Goal: Information Seeking & Learning: Learn about a topic

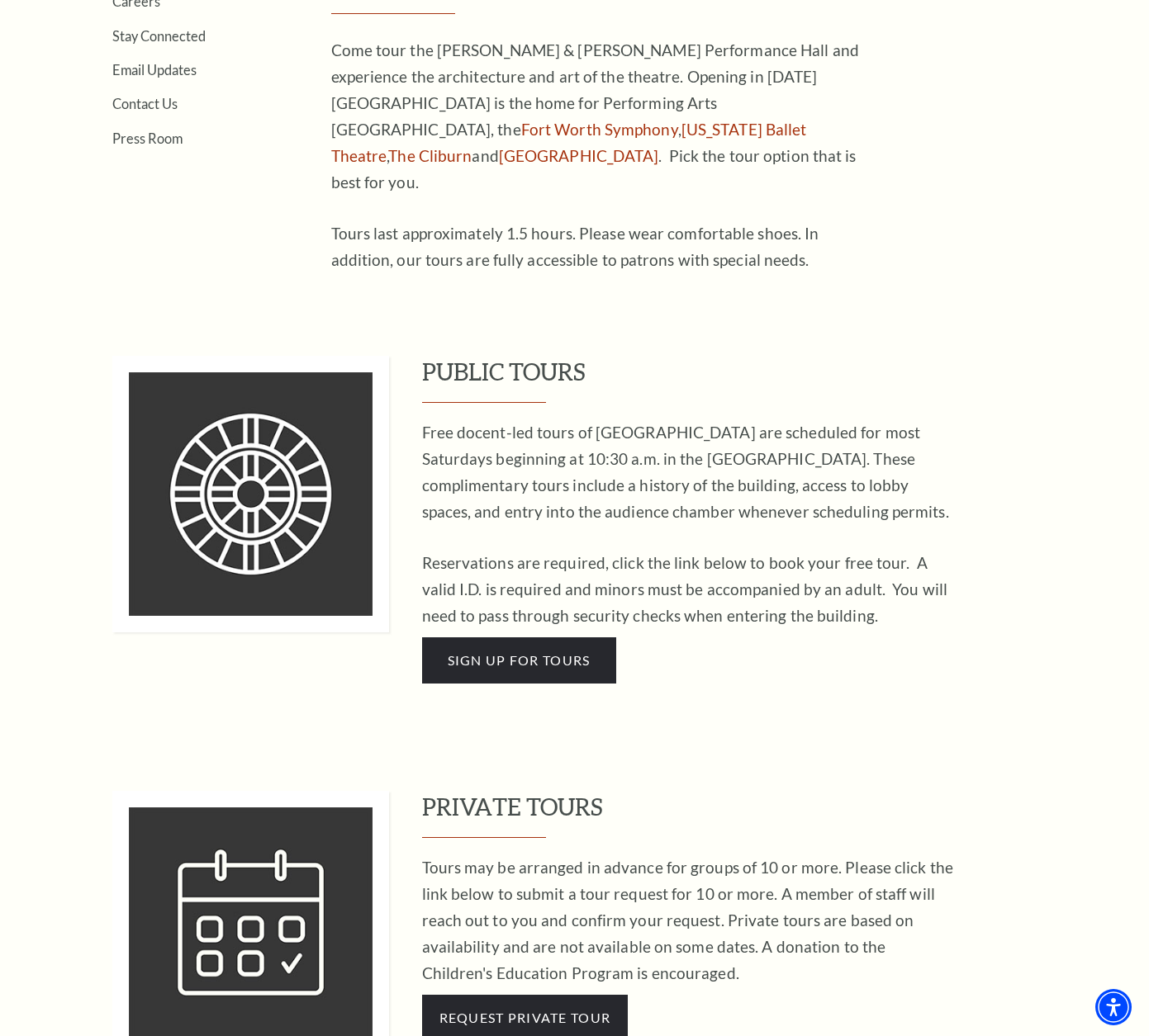
scroll to position [578, 0]
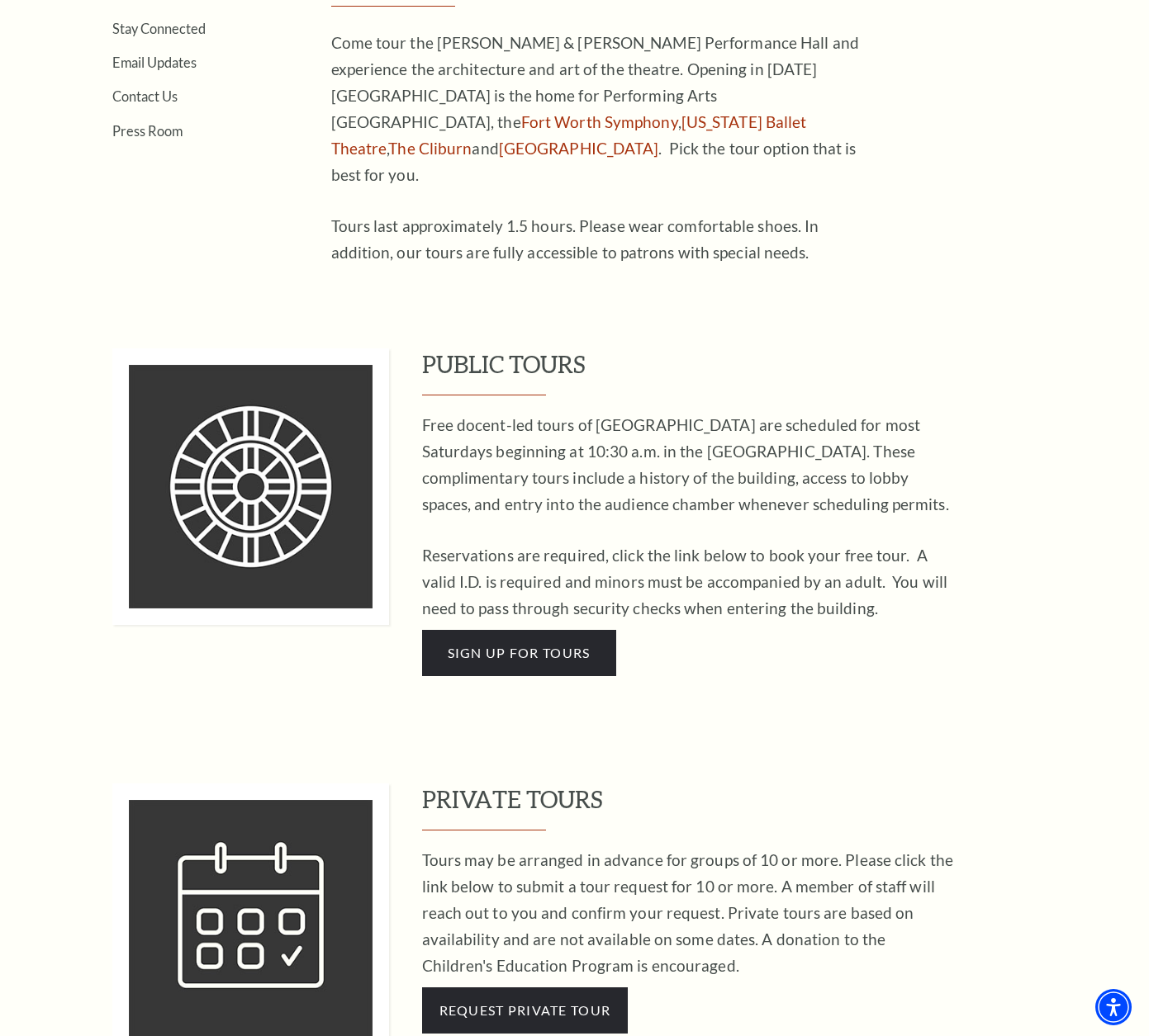
click at [576, 433] on p "Free docent-led tours of Bass Performance Hall are scheduled for most Saturdays…" at bounding box center [690, 465] width 536 height 106
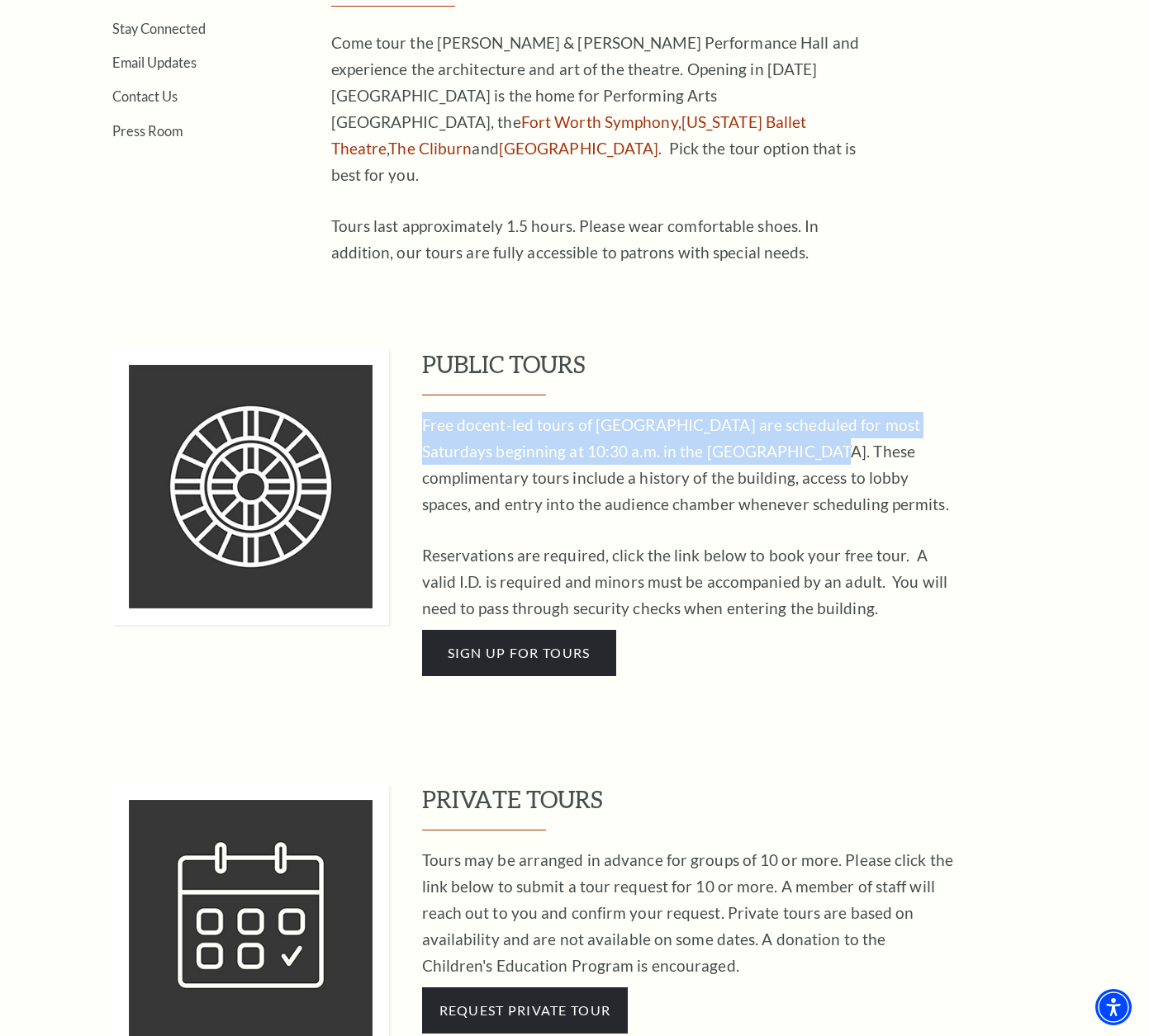
drag, startPoint x: 787, startPoint y: 428, endPoint x: 418, endPoint y: 401, distance: 370.0
click at [418, 401] on div "PUBLIC TOURS Free docent-led tours of Bass Performance Hall are scheduled for m…" at bounding box center [599, 512] width 974 height 328
copy p "Free docent-led tours of Bass Performance Hall are scheduled for most Saturdays…"
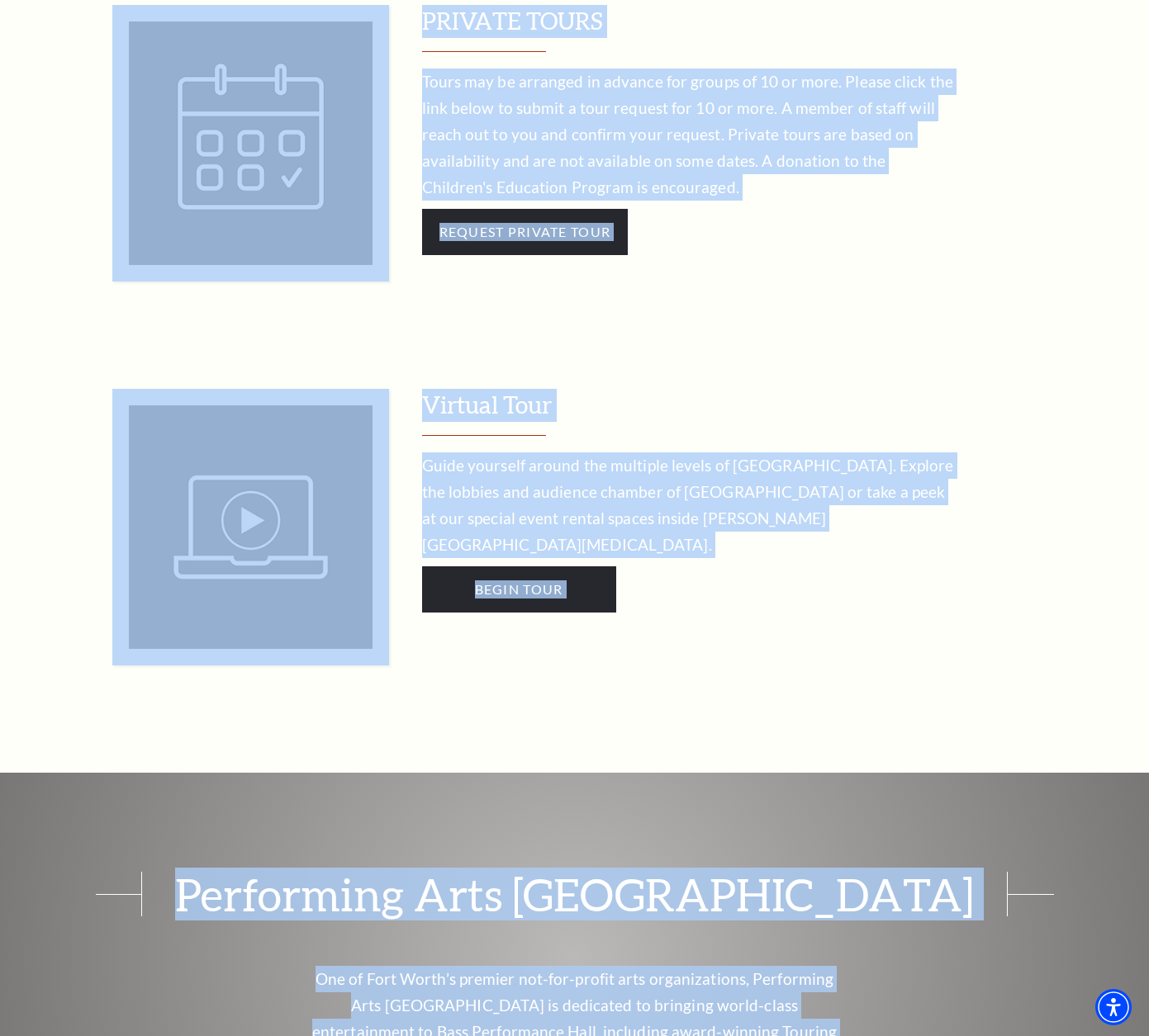
scroll to position [1569, 0]
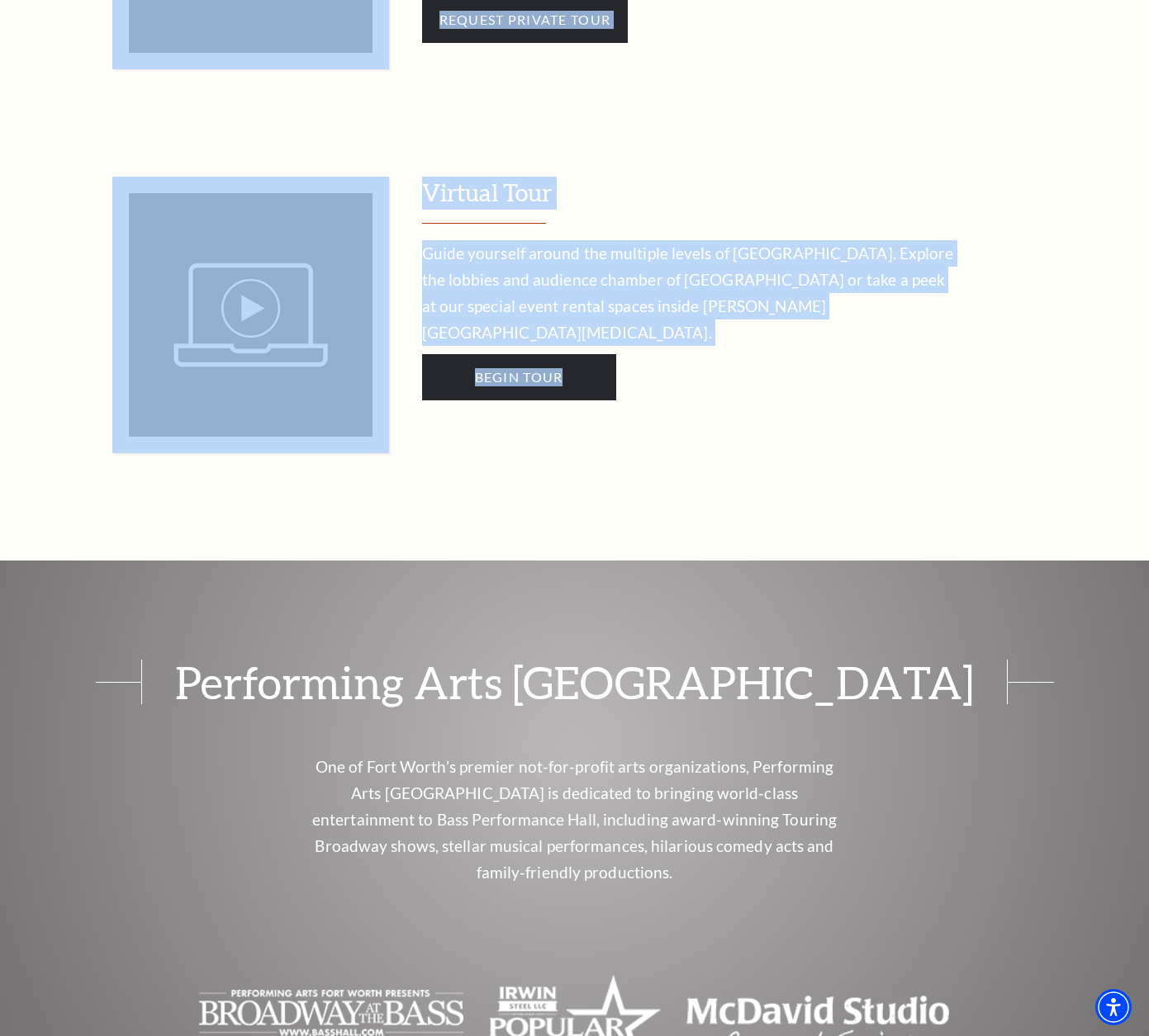
drag, startPoint x: 334, startPoint y: 218, endPoint x: 871, endPoint y: 423, distance: 574.8
click at [793, 423] on div "Search Tours Virtual Tours Bass Performance Hall Tours Volunteers Careers Stay …" at bounding box center [574, 10] width 1149 height 3179
copy div "Bass Performance Hall Tours Come tour the Nancy Lee & Perry R. Bass Performance…"
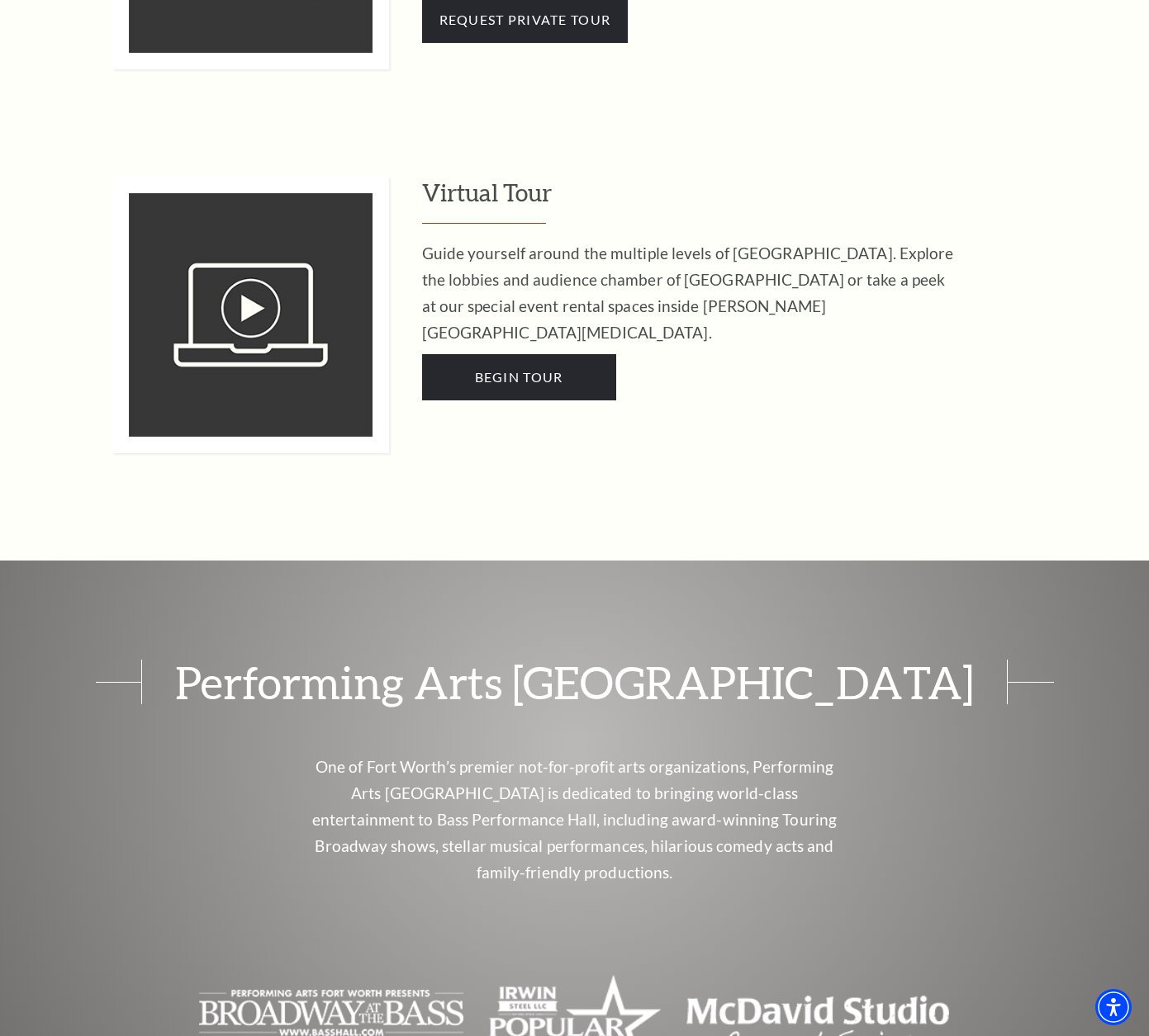
click at [793, 395] on div "Virtual Tour Guide yourself around the multiple levels of Bass Performance Hall…" at bounding box center [754, 314] width 665 height 277
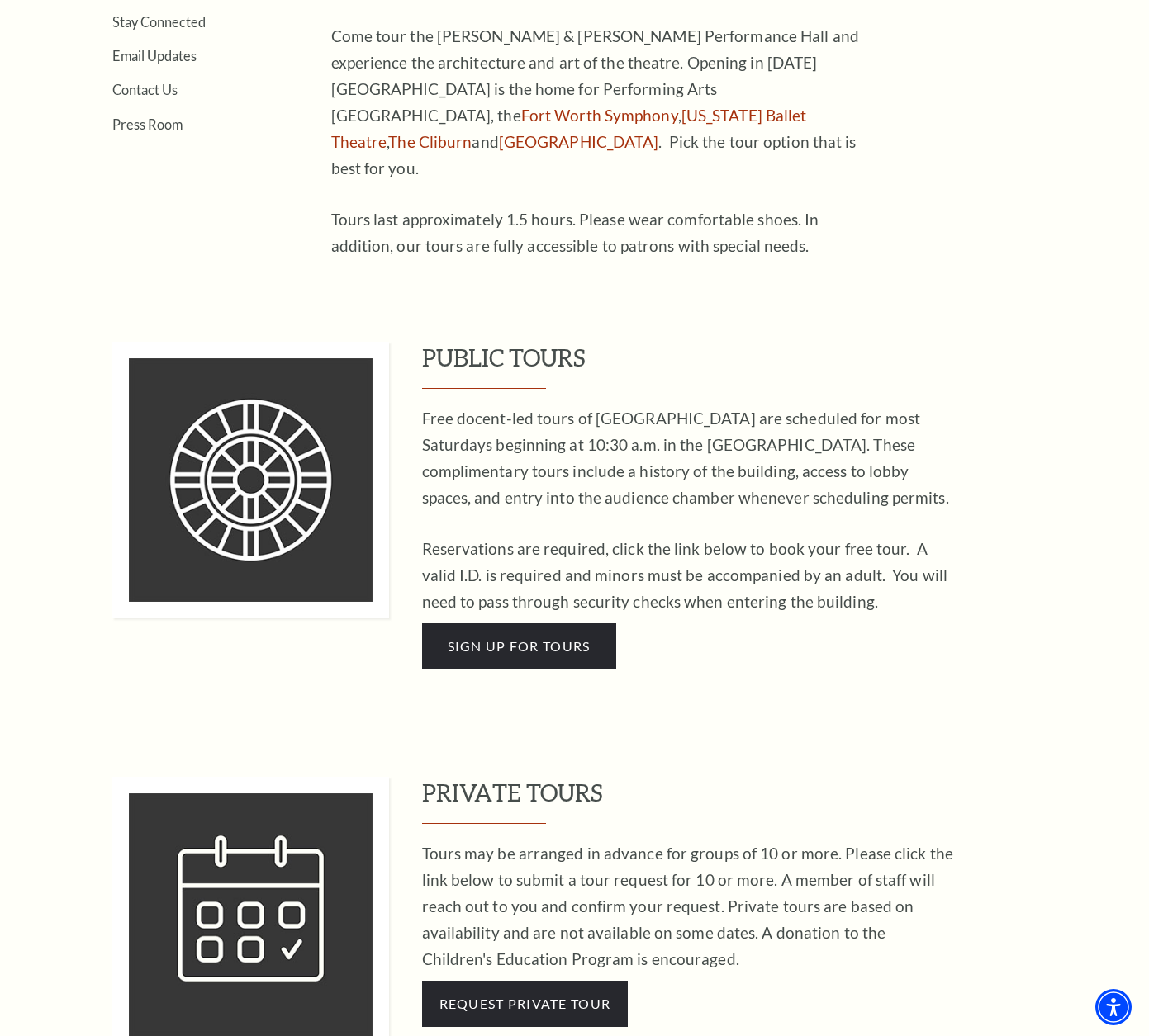
scroll to position [413, 0]
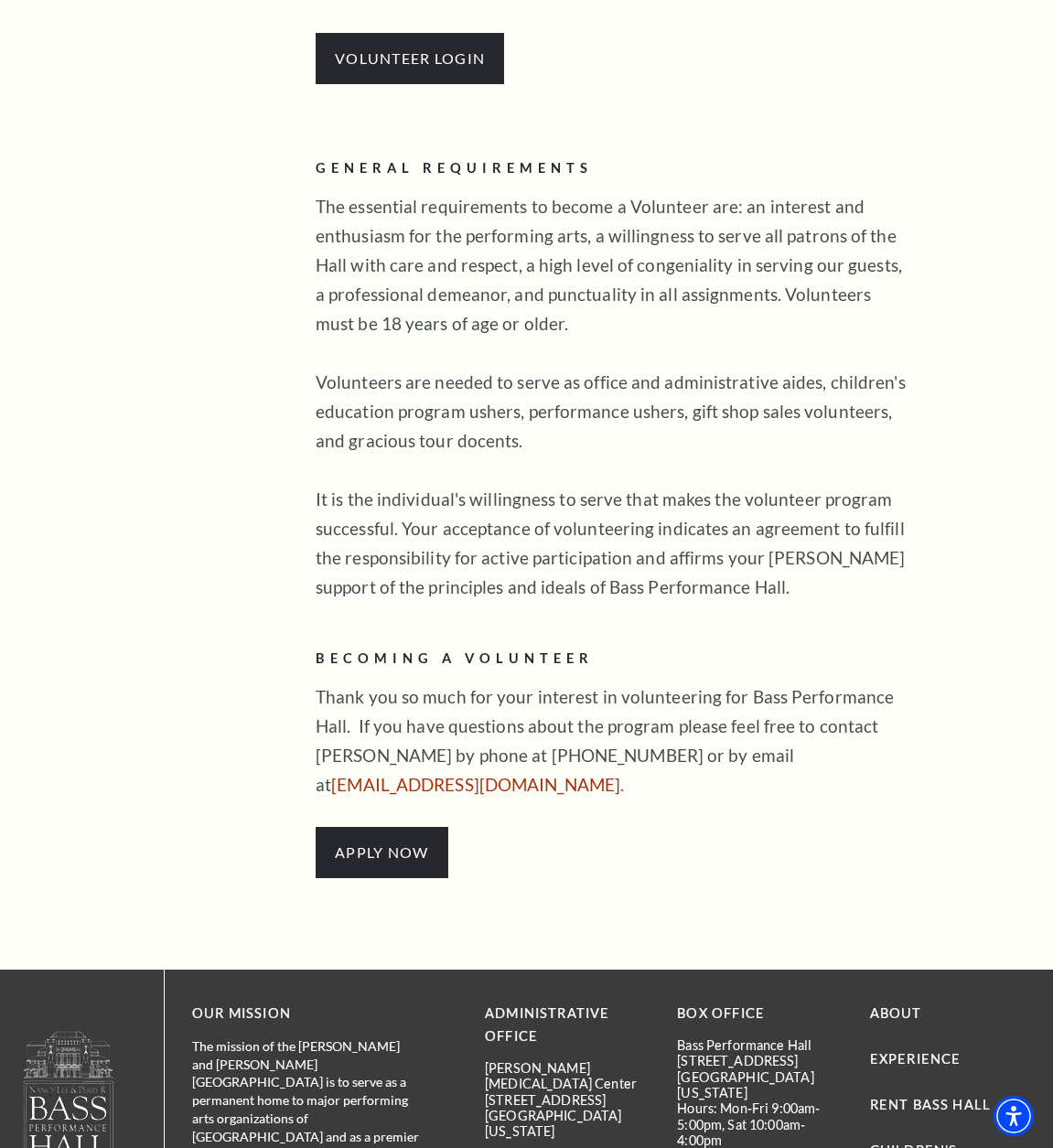
scroll to position [915, 0]
